Goal: Book appointment/travel/reservation

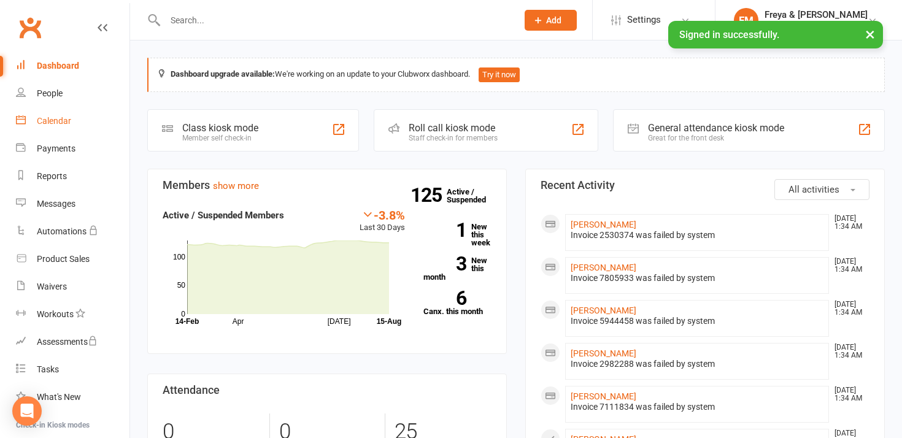
click at [61, 123] on div "Calendar" at bounding box center [54, 121] width 34 height 10
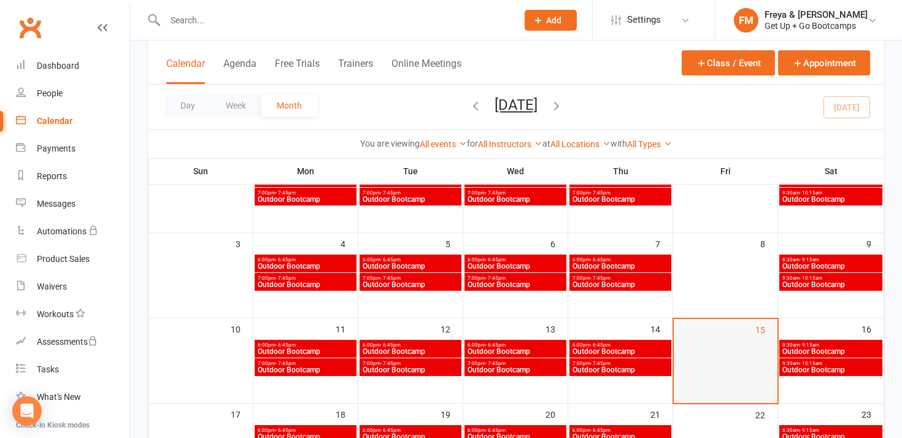
scroll to position [141, 0]
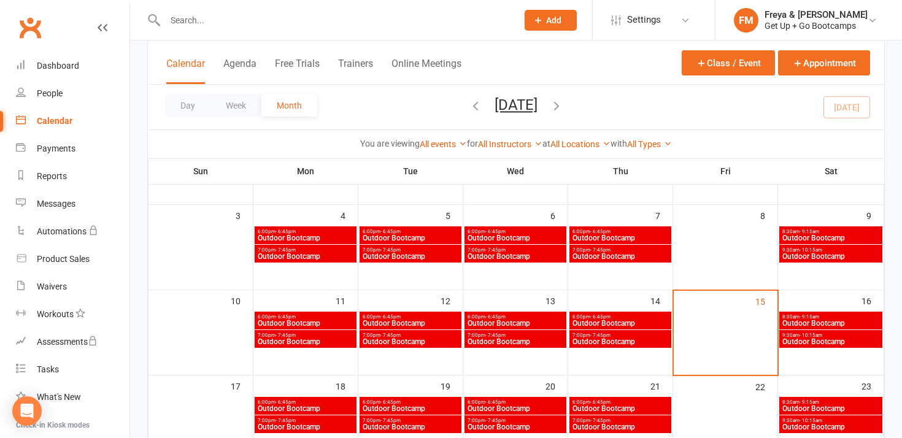
click at [796, 234] on span "Outdoor Bootcamp" at bounding box center [831, 237] width 98 height 7
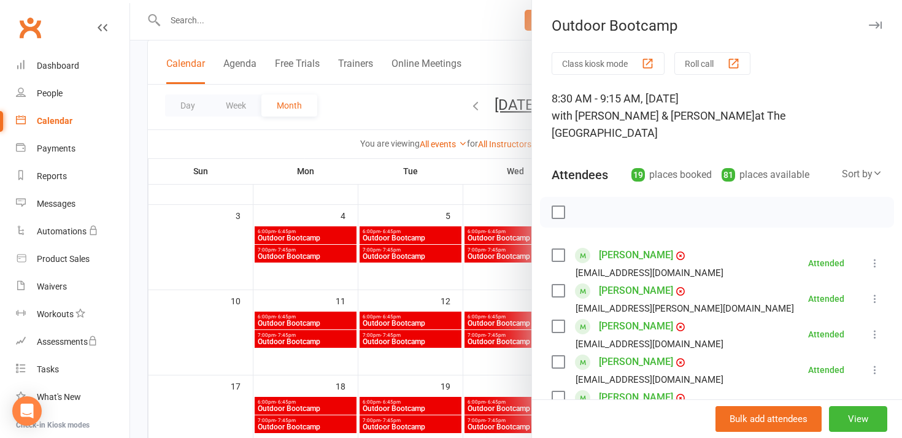
click at [428, 162] on div at bounding box center [516, 219] width 772 height 438
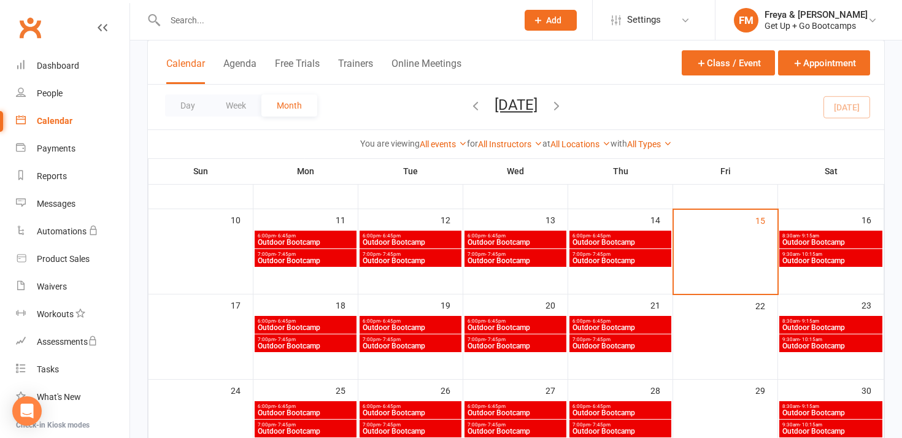
scroll to position [226, 0]
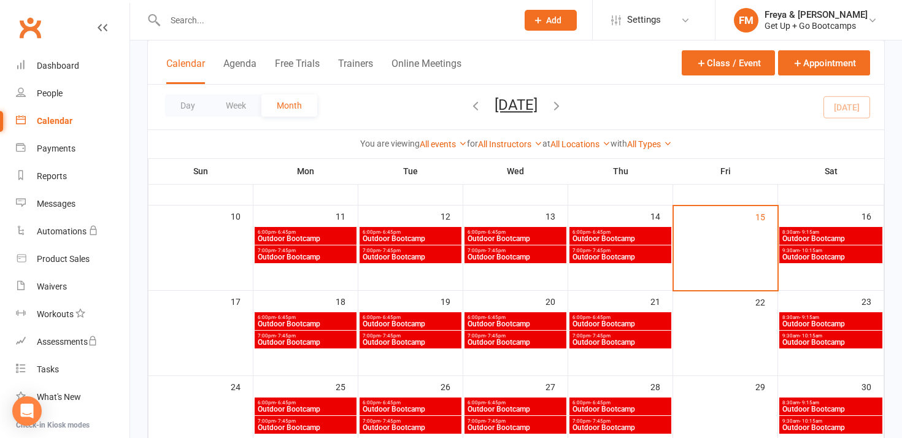
click at [534, 236] on span "Outdoor Bootcamp" at bounding box center [515, 238] width 97 height 7
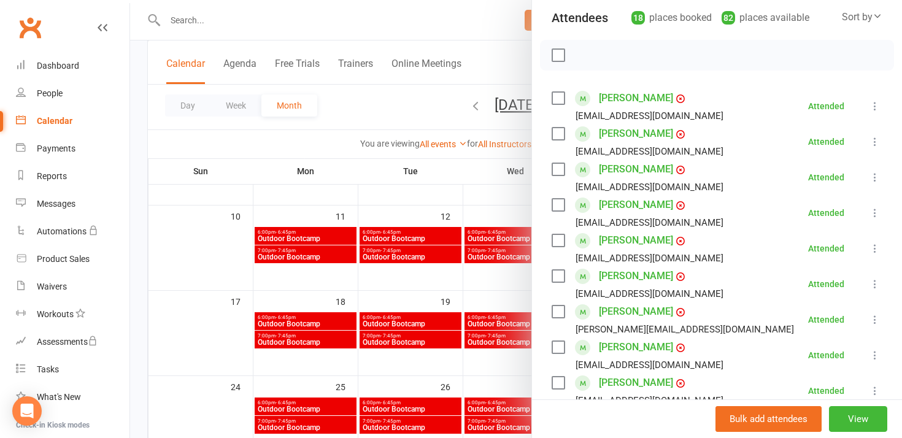
scroll to position [0, 0]
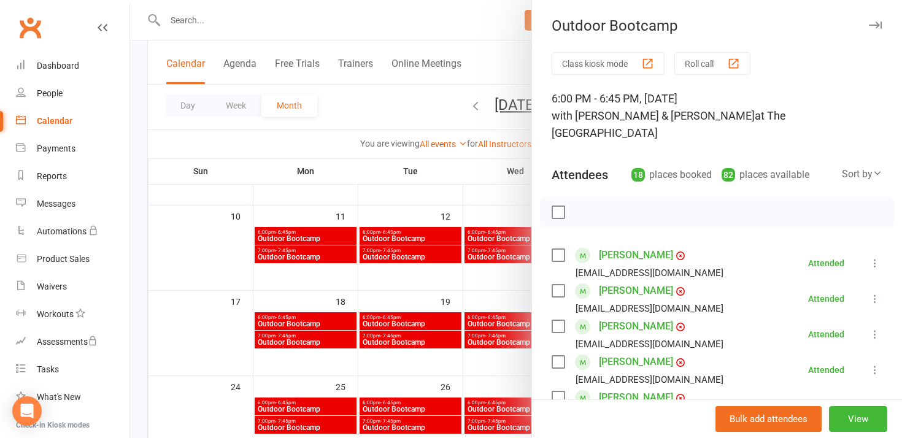
click at [508, 296] on div at bounding box center [516, 219] width 772 height 438
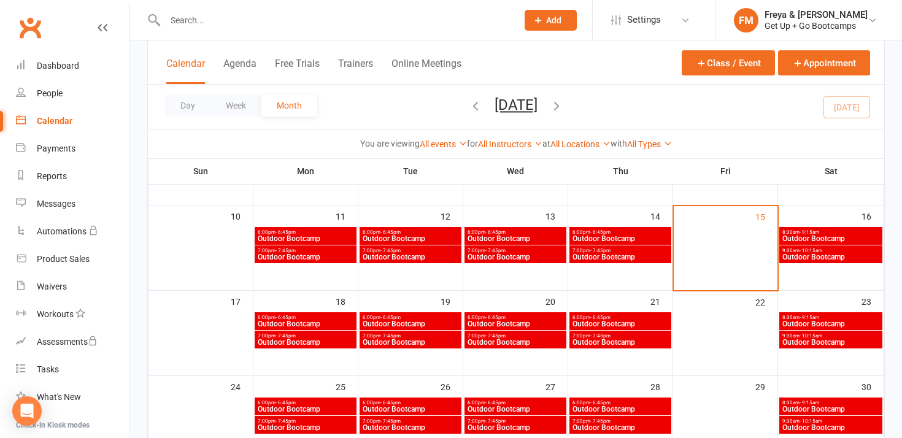
click at [552, 251] on span "7:00pm - 7:45pm" at bounding box center [515, 251] width 97 height 6
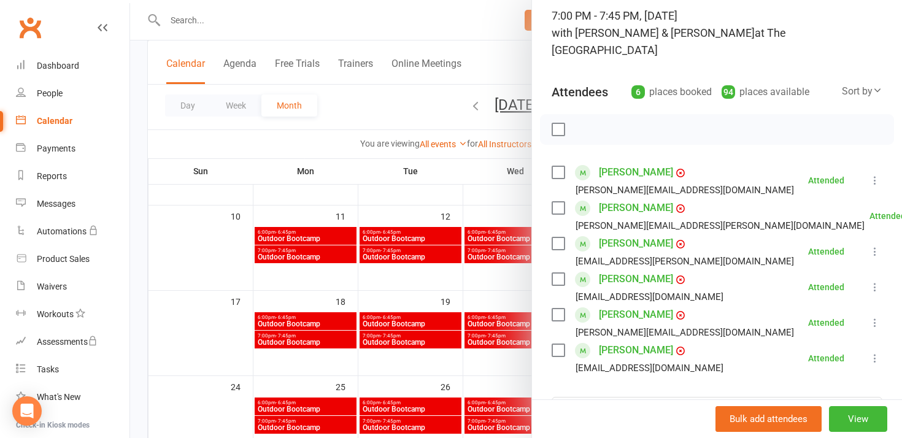
scroll to position [88, 0]
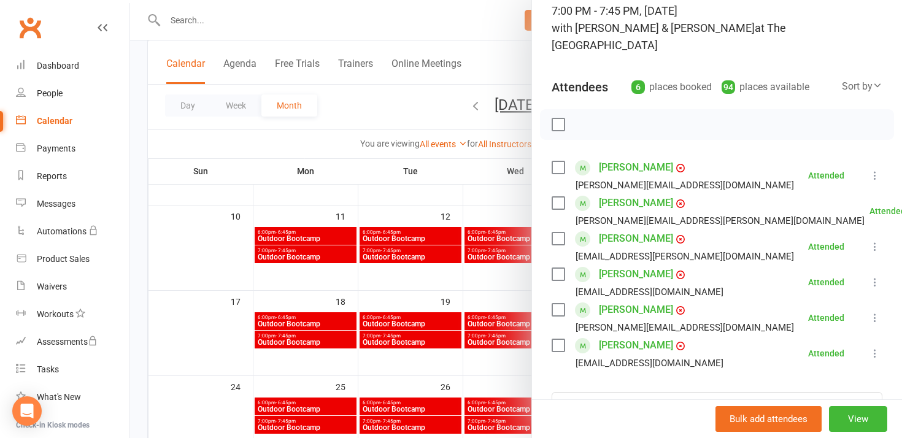
click at [514, 209] on div at bounding box center [516, 219] width 772 height 438
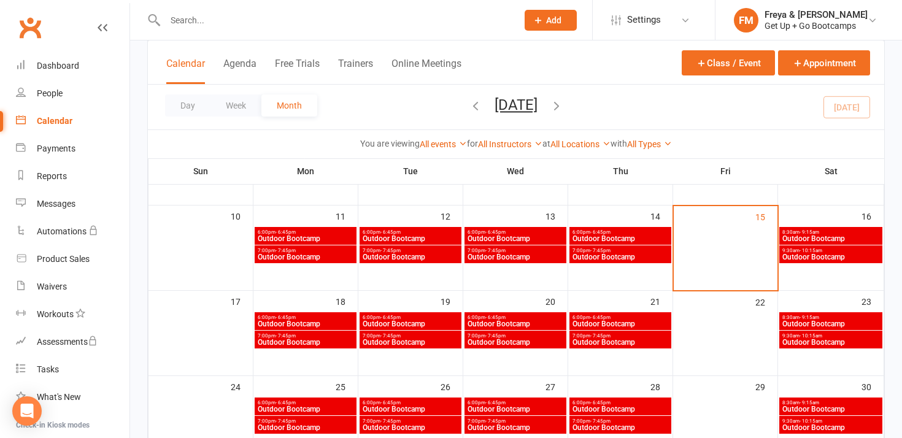
click at [610, 235] on span "Outdoor Bootcamp" at bounding box center [620, 238] width 97 height 7
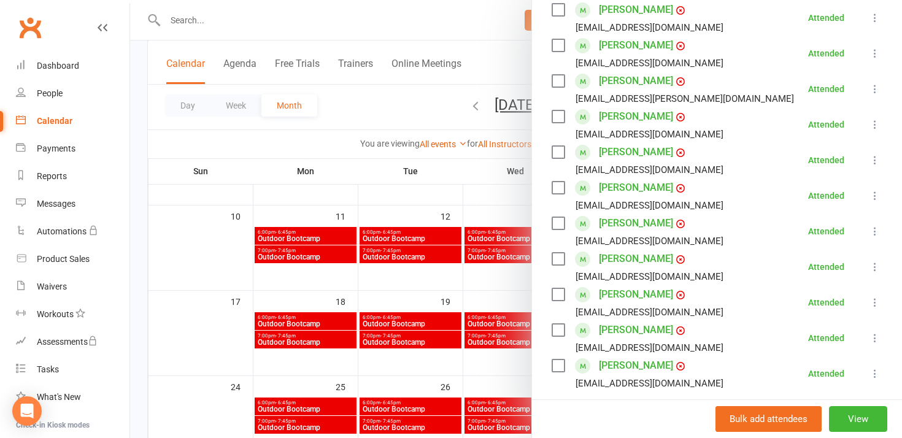
scroll to position [287, 0]
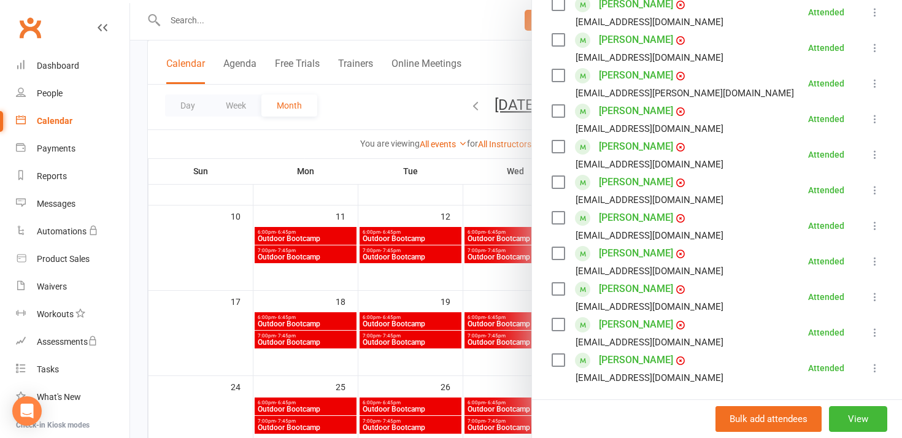
click at [511, 285] on div at bounding box center [516, 219] width 772 height 438
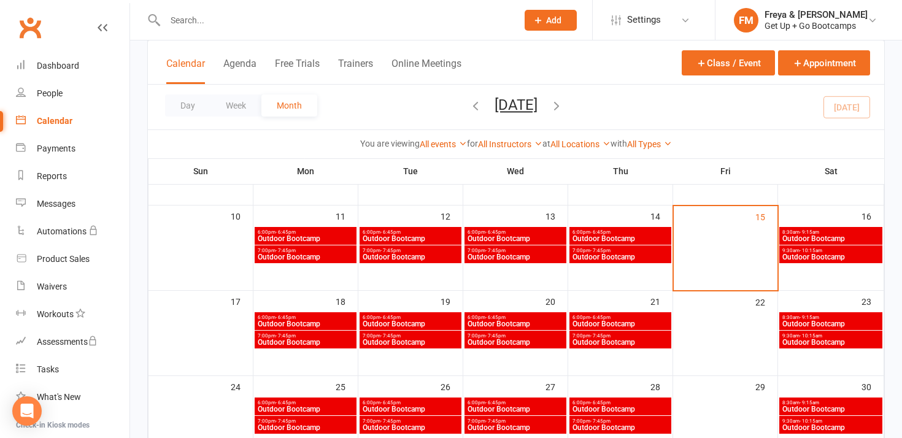
click at [618, 255] on span "Outdoor Bootcamp" at bounding box center [620, 257] width 97 height 7
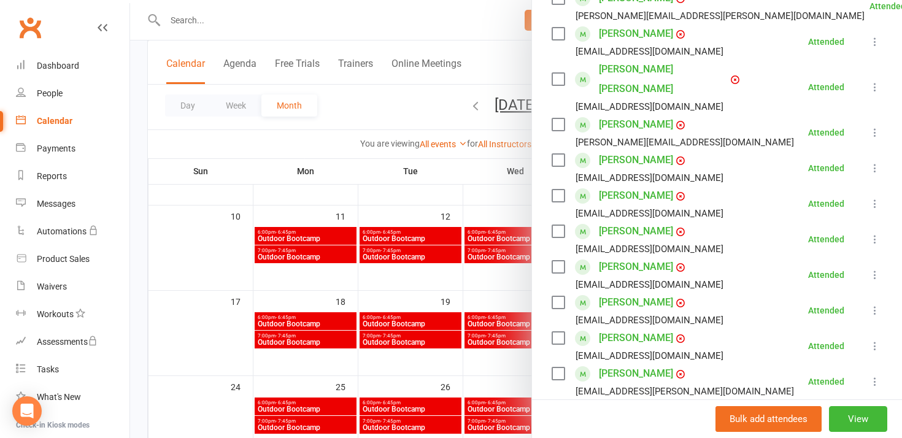
scroll to position [294, 0]
click at [519, 286] on div at bounding box center [516, 219] width 772 height 438
